Goal: Use online tool/utility: Utilize a website feature to perform a specific function

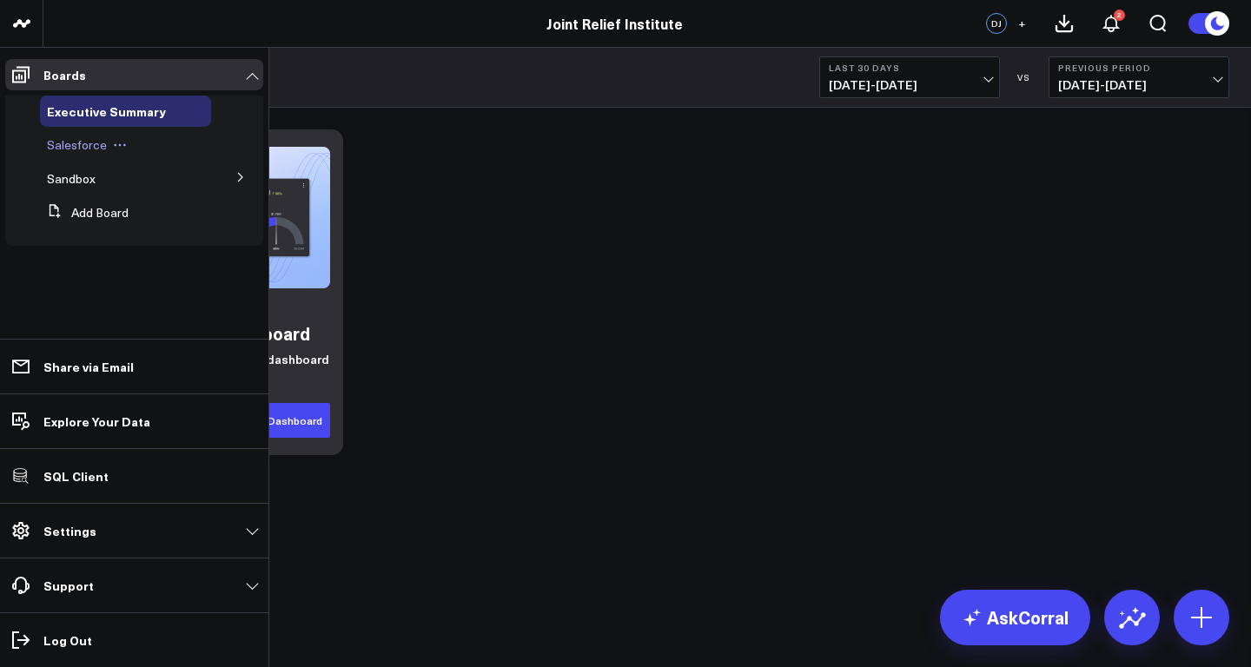
click at [80, 142] on span "Salesforce" at bounding box center [77, 144] width 60 height 17
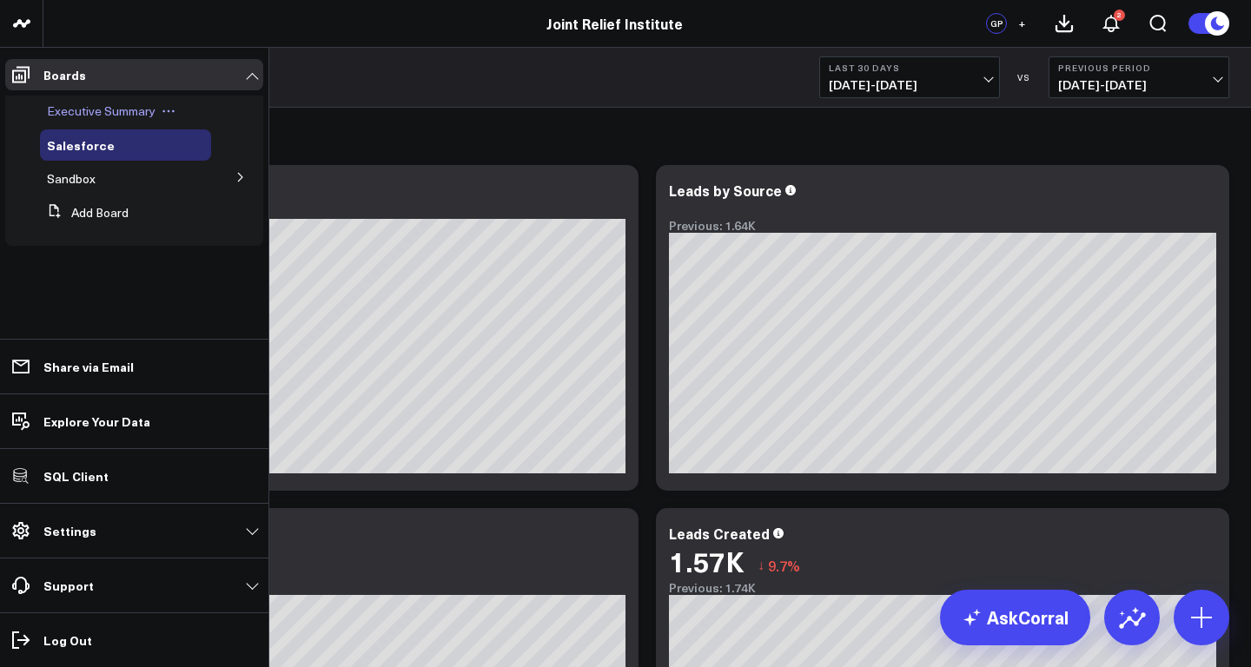
click at [72, 109] on span "Executive Summary" at bounding box center [101, 111] width 109 height 17
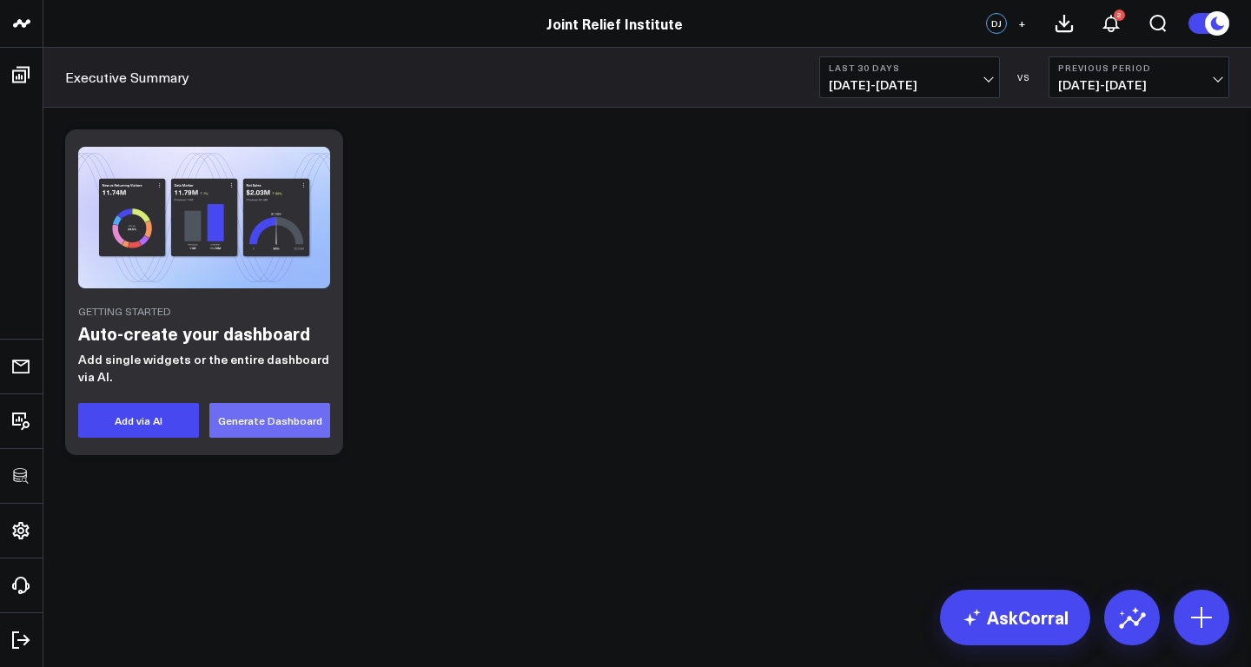
click at [279, 416] on button "Generate Dashboard" at bounding box center [269, 420] width 121 height 35
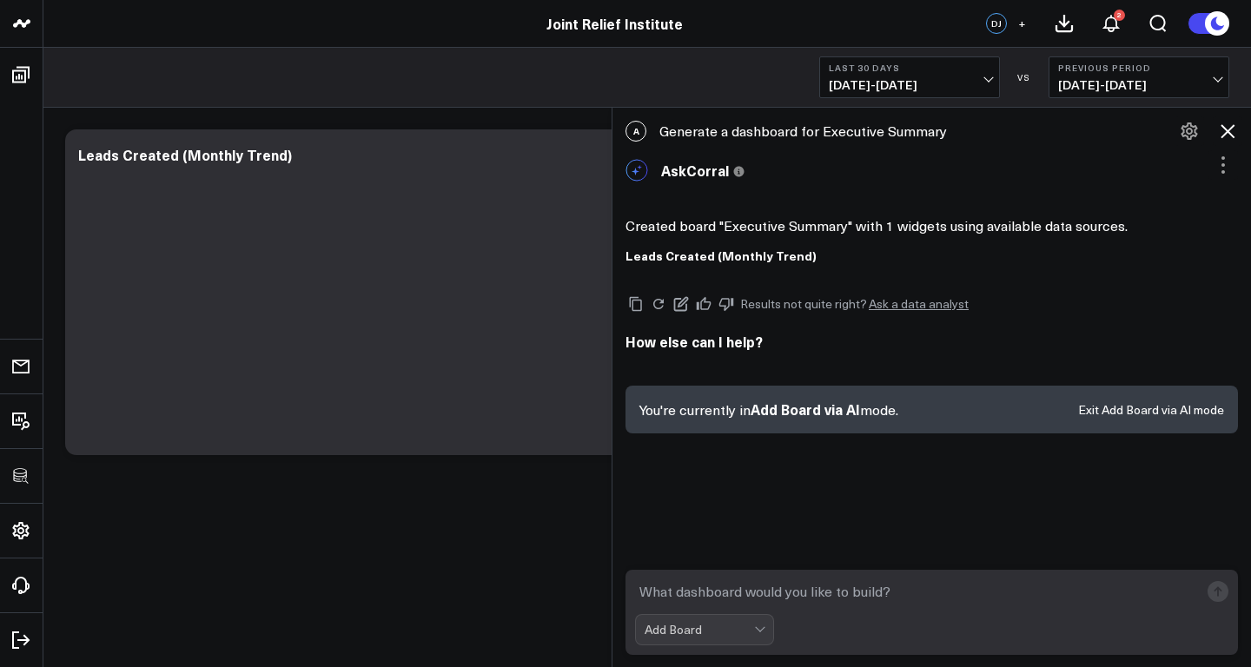
click at [1226, 129] on icon at bounding box center [1228, 131] width 14 height 14
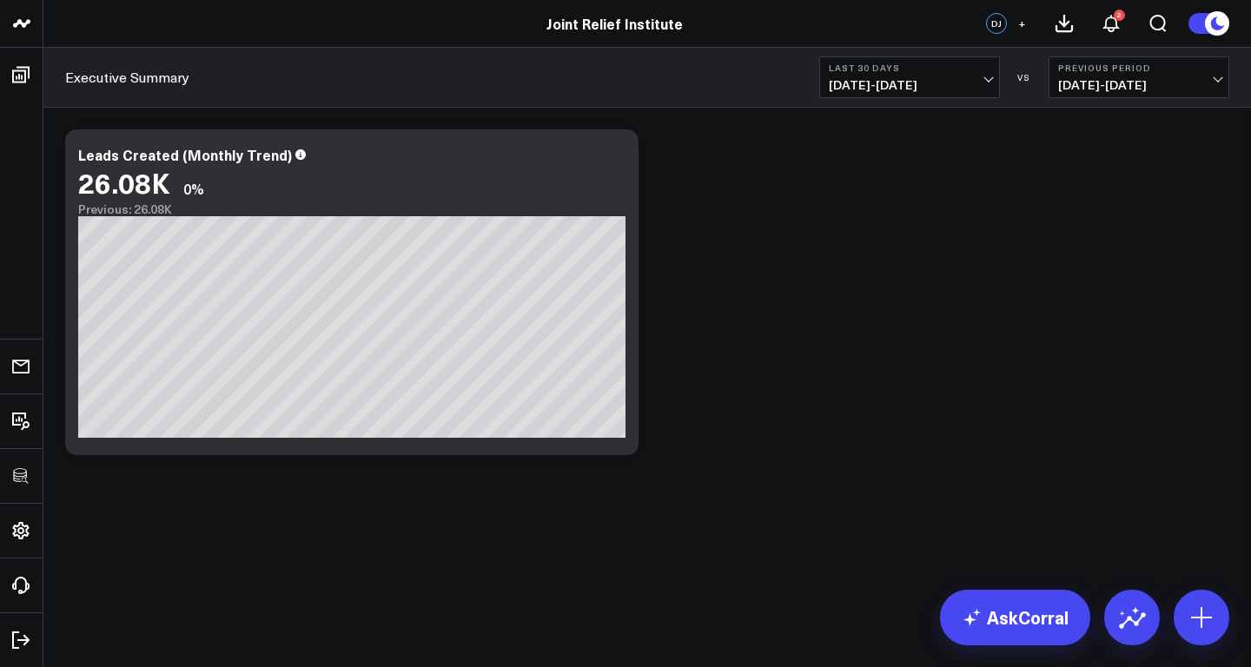
click at [913, 79] on span "[DATE] - [DATE]" at bounding box center [910, 85] width 162 height 14
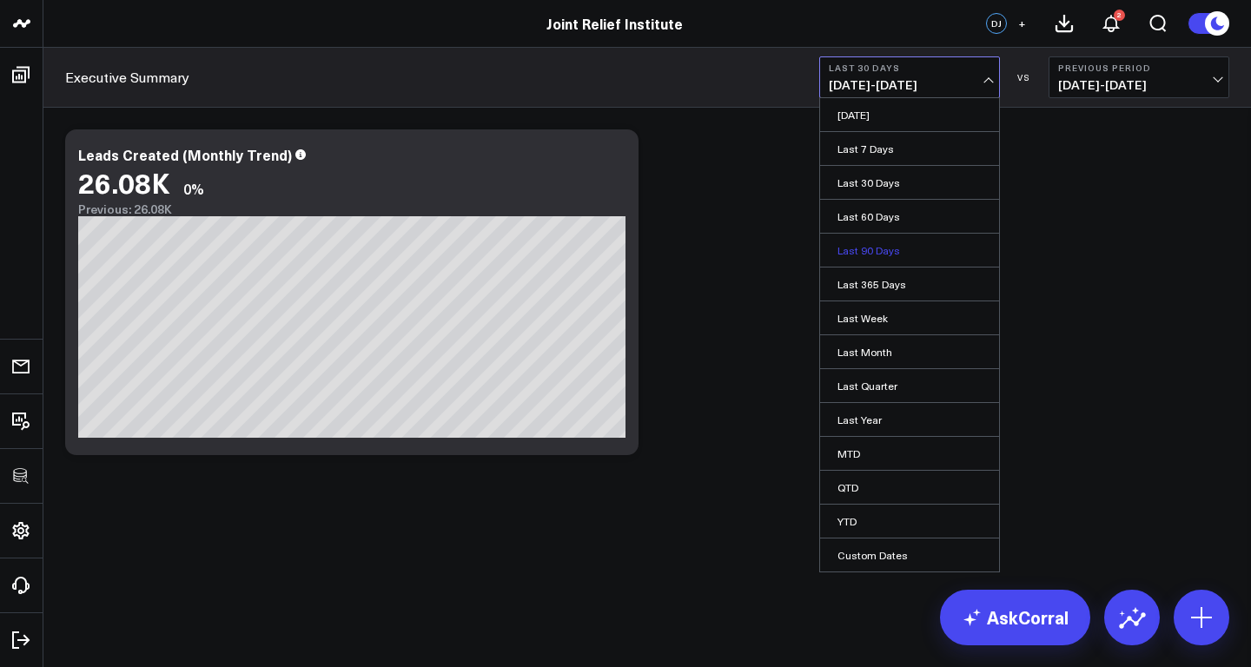
click at [887, 254] on link "Last 90 Days" at bounding box center [909, 250] width 179 height 33
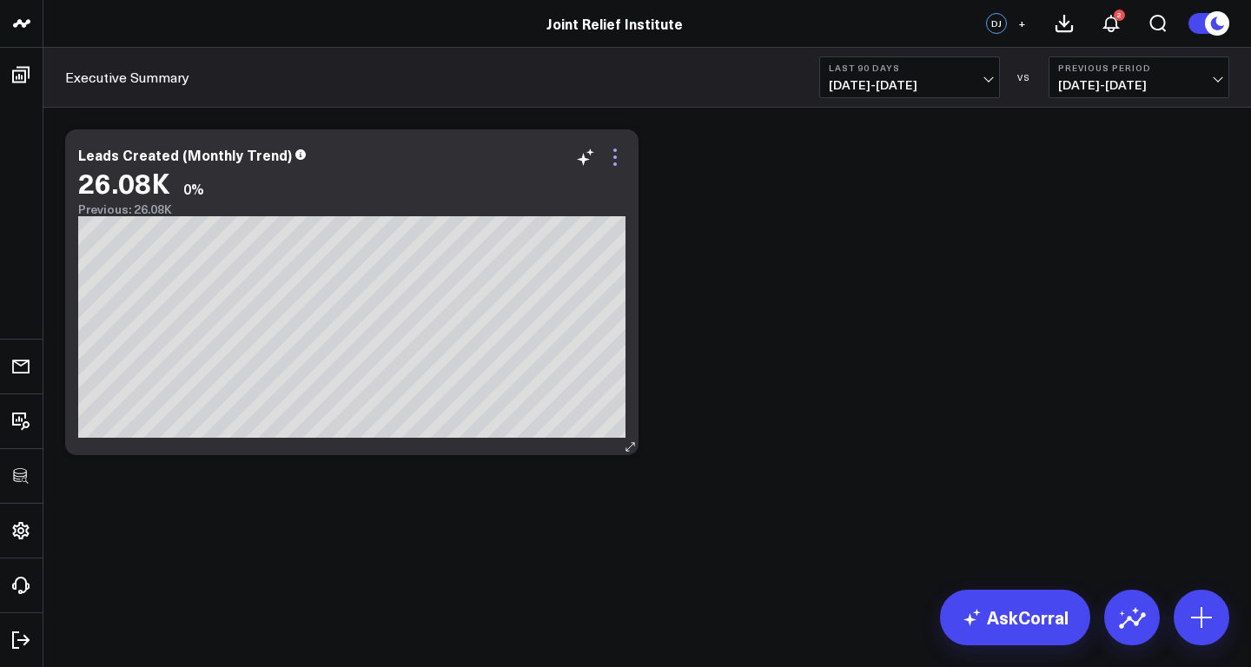
click at [613, 149] on icon at bounding box center [615, 157] width 21 height 21
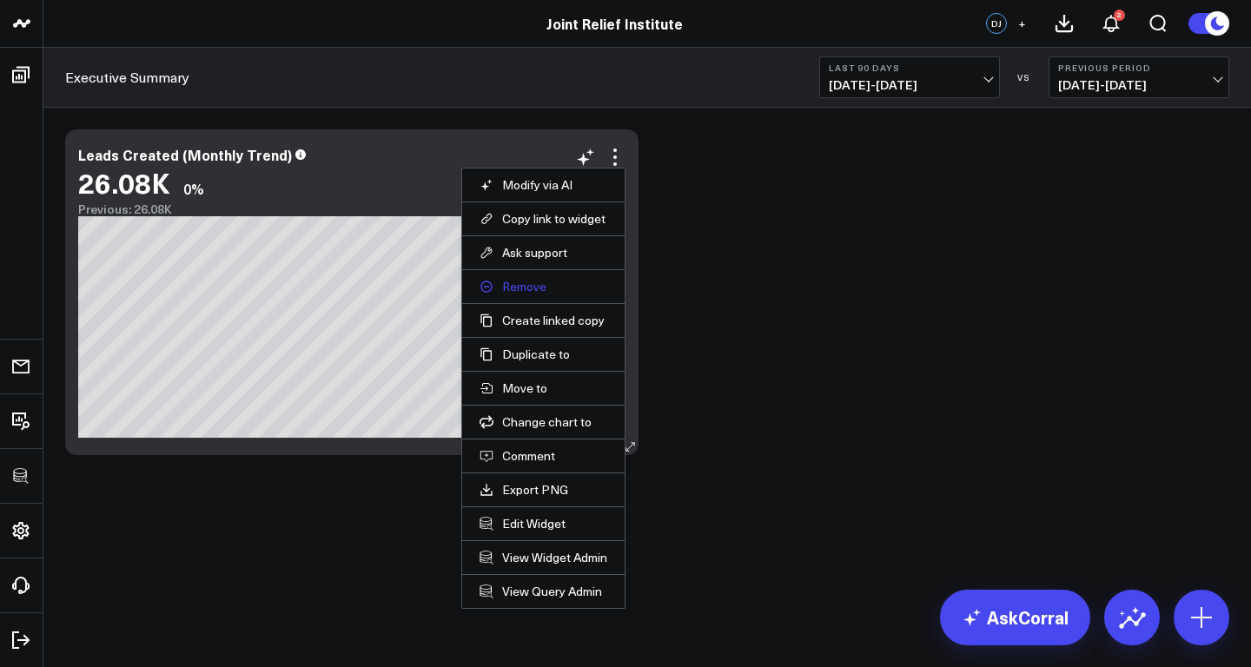
click at [541, 279] on button "Remove" at bounding box center [544, 287] width 128 height 16
